Goal: Communication & Community: Answer question/provide support

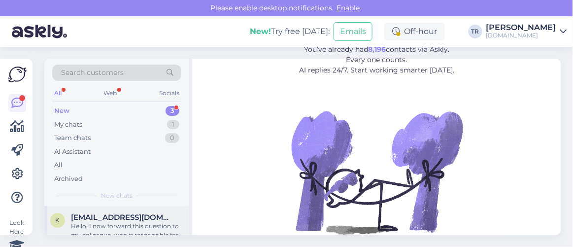
click at [146, 215] on span "[EMAIL_ADDRESS][DOMAIN_NAME]" at bounding box center [122, 217] width 102 height 9
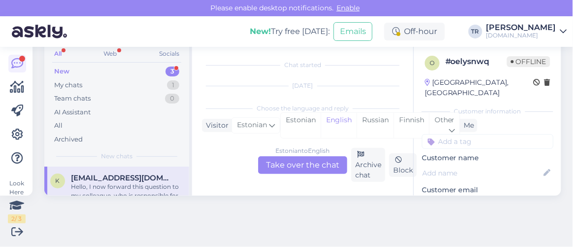
scroll to position [100, 0]
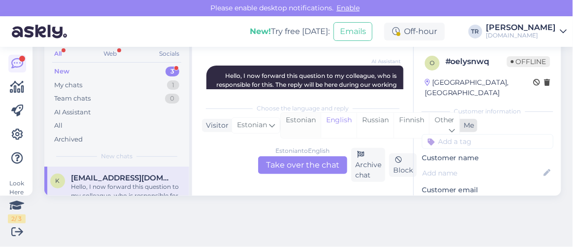
click at [307, 118] on div "Estonian" at bounding box center [301, 125] width 40 height 25
click at [309, 164] on div "Estonian to Estonian Take over the chat" at bounding box center [302, 165] width 89 height 18
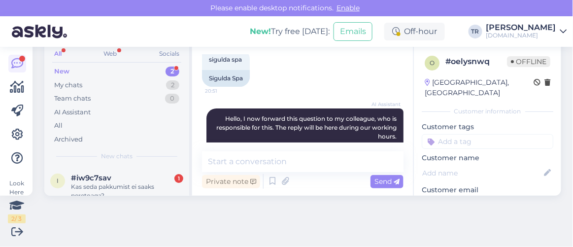
scroll to position [98, 0]
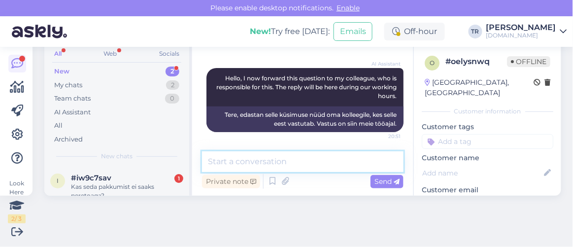
click at [327, 160] on textarea at bounding box center [302, 161] width 201 height 21
type textarea "Tere. Kuidas saan abiks olla?"
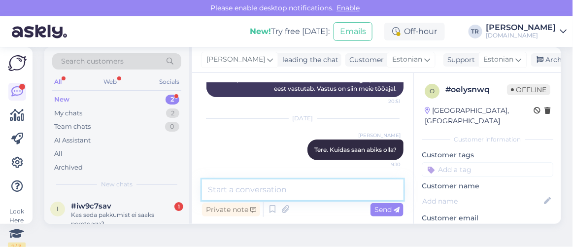
scroll to position [0, 0]
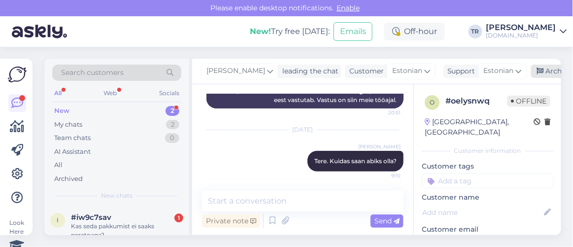
click at [537, 70] on icon at bounding box center [540, 71] width 7 height 7
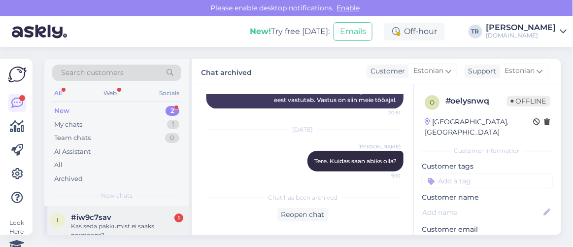
click at [149, 213] on div "#iw9c7sav 1" at bounding box center [127, 217] width 112 height 9
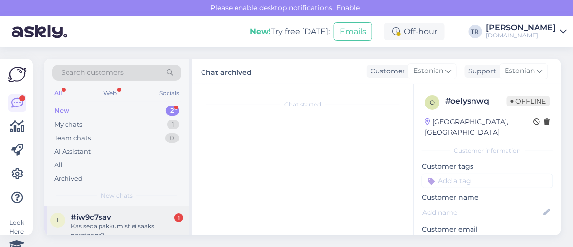
scroll to position [39, 0]
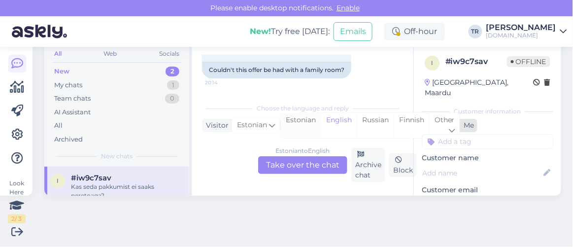
click at [303, 115] on div "Estonian" at bounding box center [301, 125] width 40 height 25
click at [298, 166] on div "Estonian to Estonian Take over the chat" at bounding box center [302, 165] width 89 height 18
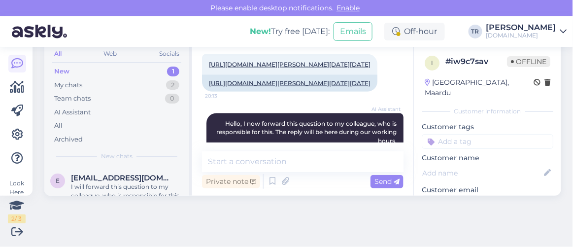
scroll to position [393, 0]
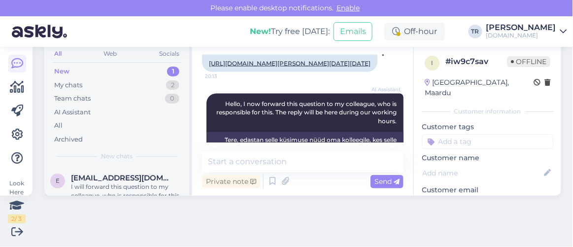
click at [322, 55] on div "[URL][DOMAIN_NAME][PERSON_NAME][DATE][DATE] 20:13" at bounding box center [289, 44] width 175 height 21
click at [309, 48] on link "[URL][DOMAIN_NAME][PERSON_NAME][DATE][DATE]" at bounding box center [290, 44] width 162 height 7
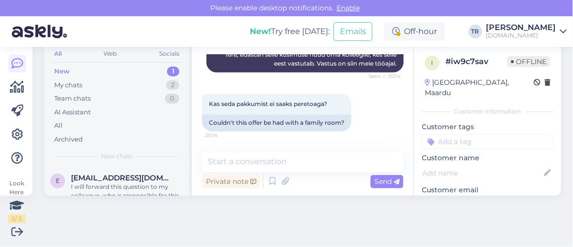
scroll to position [644, 0]
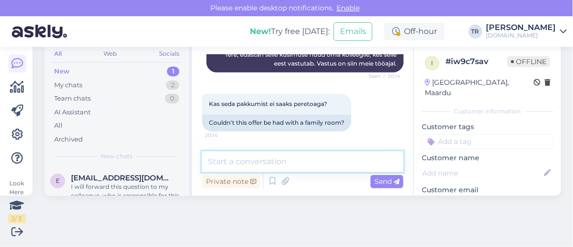
click at [271, 157] on textarea at bounding box center [302, 161] width 201 height 21
paste textarea "Meresuu [GEOGRAPHIC_DATA]"
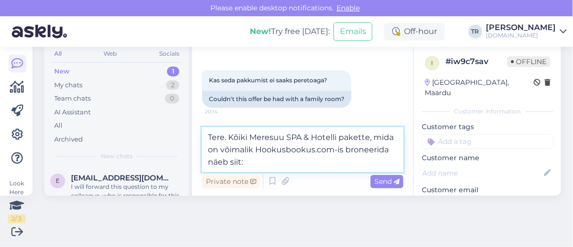
paste textarea "[URL][DOMAIN_NAME][DATE][DATE][GEOGRAPHIC_DATA]"
type textarea "Tere. Kõiki Meresuu SPA & Hotelli pakette, mida on võimalik Hookusbookus.com-is…"
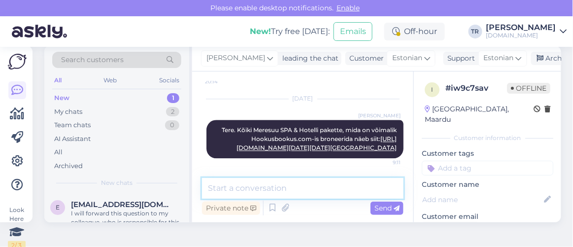
scroll to position [0, 0]
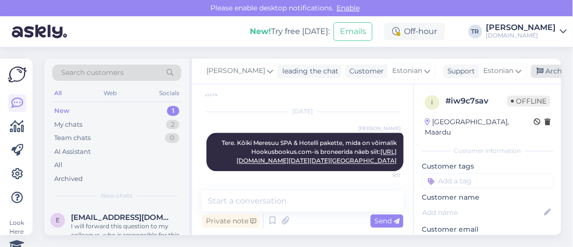
click at [550, 72] on div "Archive chat" at bounding box center [562, 71] width 62 height 13
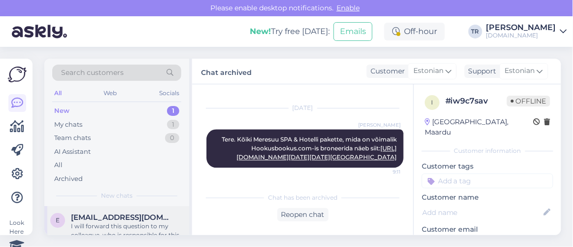
click at [128, 218] on span "[EMAIL_ADDRESS][DOMAIN_NAME]" at bounding box center [122, 217] width 102 height 9
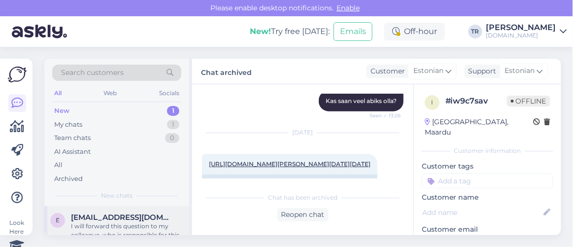
scroll to position [39, 0]
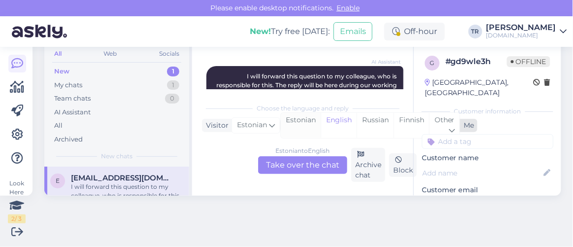
click at [293, 117] on div "Estonian" at bounding box center [301, 125] width 40 height 25
click at [293, 166] on div "Estonian to Estonian Take over the chat" at bounding box center [302, 165] width 89 height 18
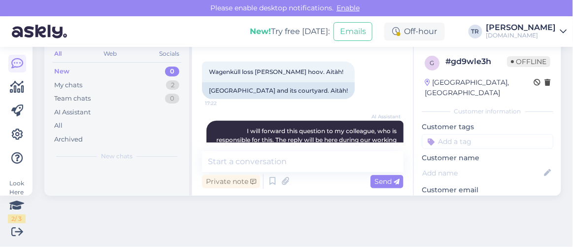
scroll to position [261, 0]
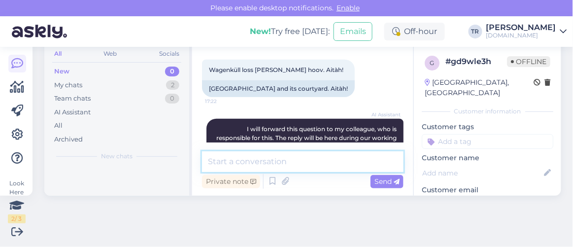
click at [315, 170] on textarea at bounding box center [302, 161] width 201 height 21
paste textarea "„[PERSON_NAME] maal“ teemapark"
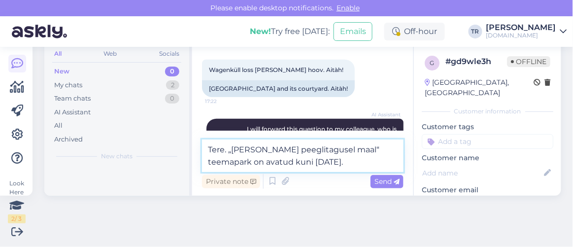
type textarea "Tere. „[PERSON_NAME] peeglitagusel maal“ teemapark on avatud kuni [DATE]."
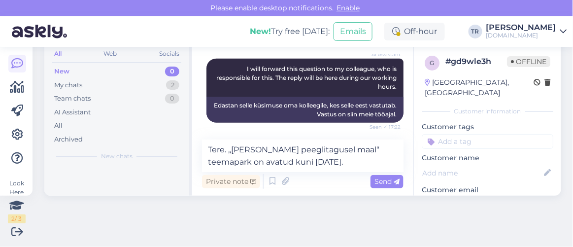
scroll to position [323, 0]
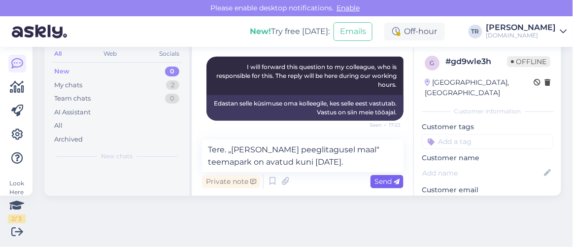
click at [374, 179] on span "Send" at bounding box center [386, 181] width 25 height 9
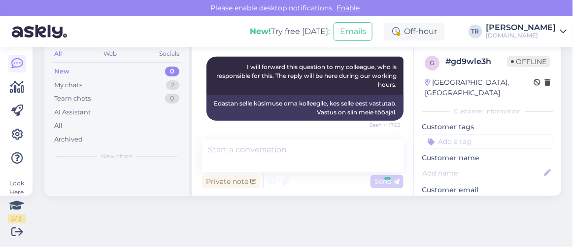
scroll to position [384, 0]
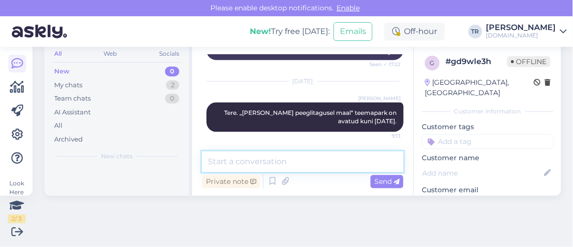
click at [271, 162] on textarea at bounding box center [302, 161] width 201 height 21
paste textarea "Lossispaa Wagenküll"
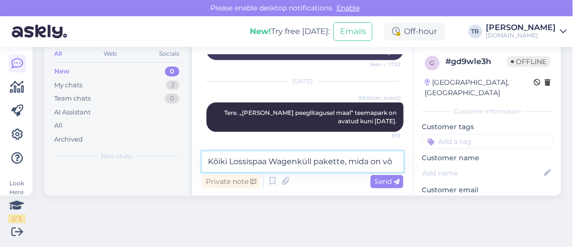
scroll to position [395, 0]
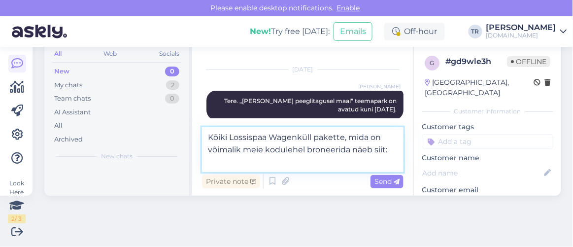
paste textarea "[URL][DOMAIN_NAME][DATE][DATE][GEOGRAPHIC_DATA]"
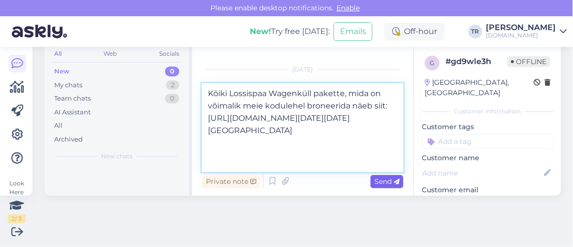
type textarea "Kõiki Lossispaa Wagenküll pakette, mida on võimalik meie kodulehel broneerida n…"
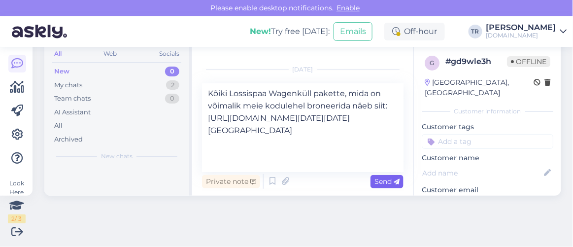
click at [384, 181] on span "Send" at bounding box center [386, 181] width 25 height 9
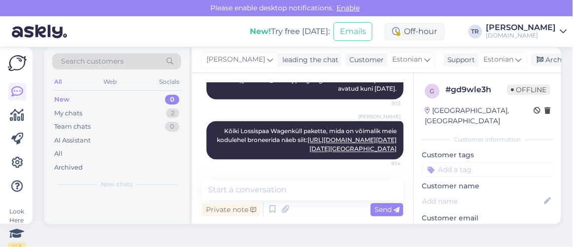
scroll to position [0, 0]
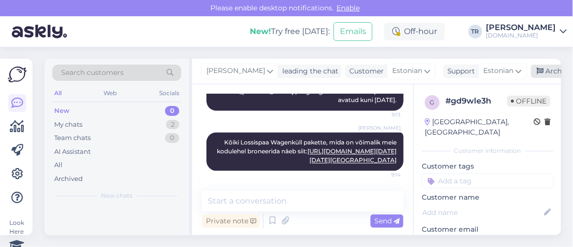
click at [537, 70] on icon at bounding box center [540, 71] width 7 height 7
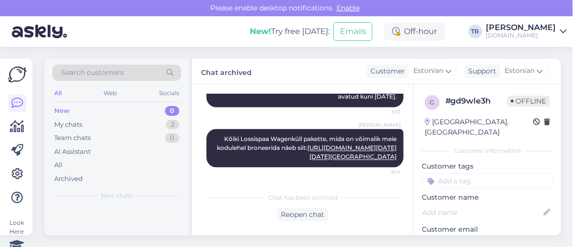
scroll to position [562, 0]
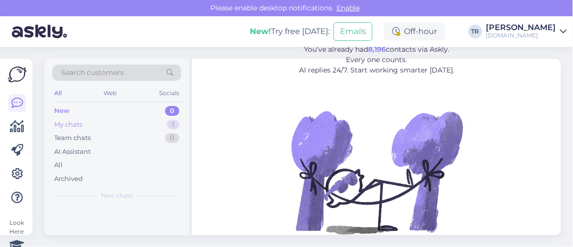
click at [110, 126] on div "My chats 1" at bounding box center [116, 125] width 129 height 14
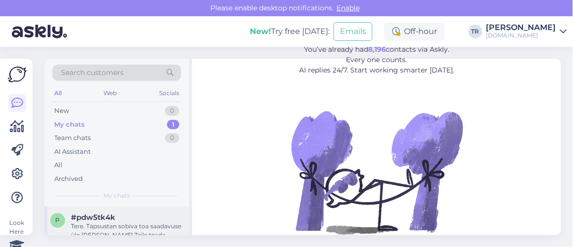
click at [125, 213] on div "#pdw5tk4k" at bounding box center [127, 217] width 112 height 9
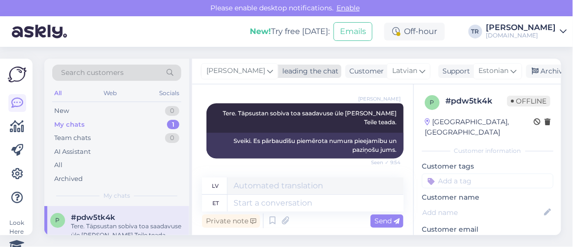
click at [252, 64] on div "[PERSON_NAME]" at bounding box center [239, 71] width 77 height 16
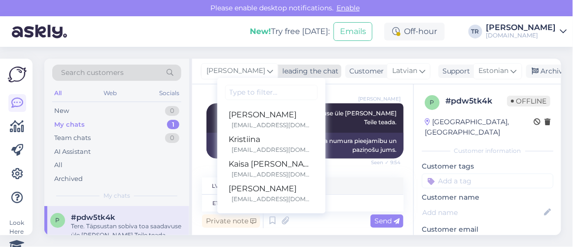
click at [252, 64] on div "[PERSON_NAME]" at bounding box center [239, 71] width 77 height 16
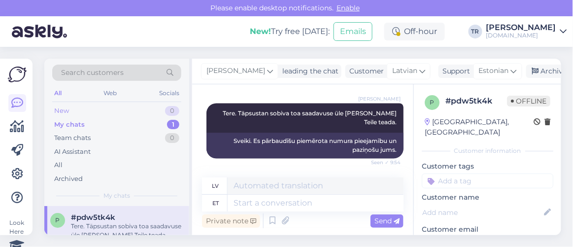
click at [66, 108] on div "New" at bounding box center [61, 111] width 15 height 10
